Goal: Information Seeking & Learning: Learn about a topic

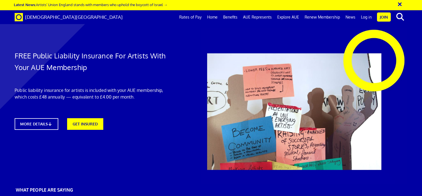
scroll to position [0, 4]
click at [216, 16] on link "Home" at bounding box center [212, 17] width 16 height 14
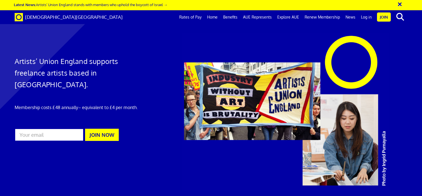
scroll to position [0, 4]
click at [290, 17] on link "Explore AUE" at bounding box center [288, 17] width 27 height 14
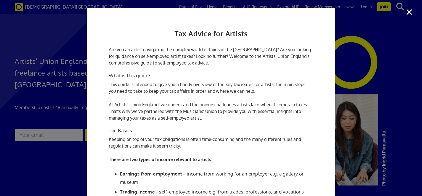
scroll to position [626, 0]
click at [409, 12] on div "Tax Advice for Artists Are you an artist navigating the complex world of taxes …" at bounding box center [211, 98] width 422 height 196
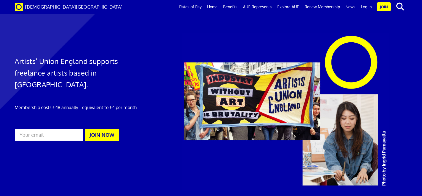
scroll to position [883, 0]
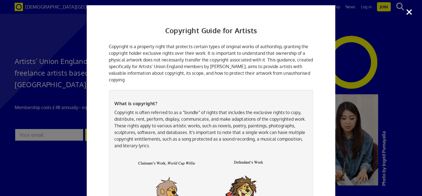
scroll to position [0, 0]
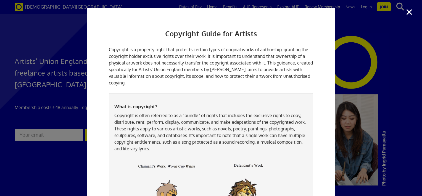
click at [409, 11] on div "Copyright Guide for Artists Copyright is a property right that protects certain…" at bounding box center [211, 98] width 422 height 196
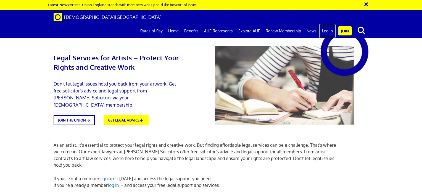
click at [327, 24] on link "Log in" at bounding box center [327, 31] width 16 height 14
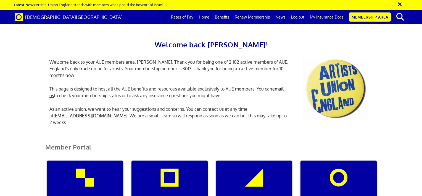
scroll to position [145, 0]
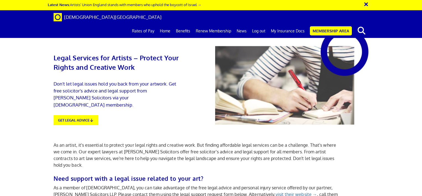
scroll to position [632, 0]
